Goal: Download file/media

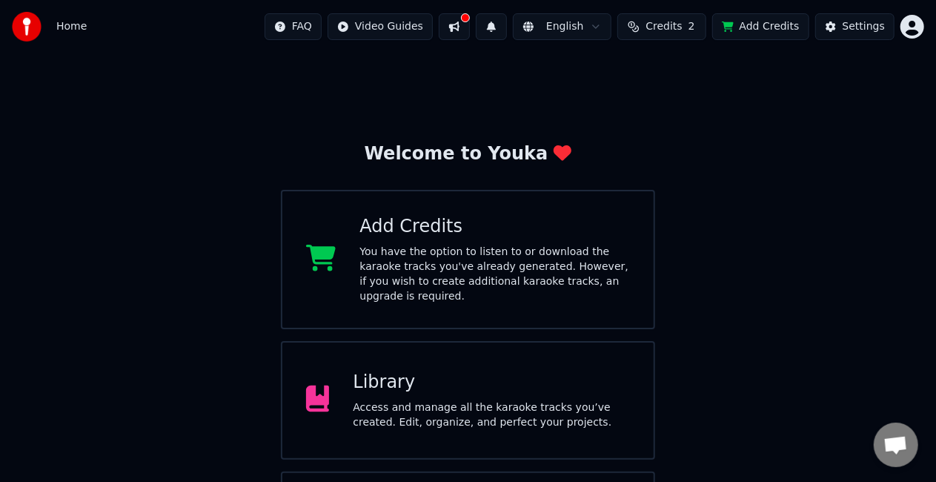
click at [464, 371] on div "Library" at bounding box center [491, 383] width 277 height 24
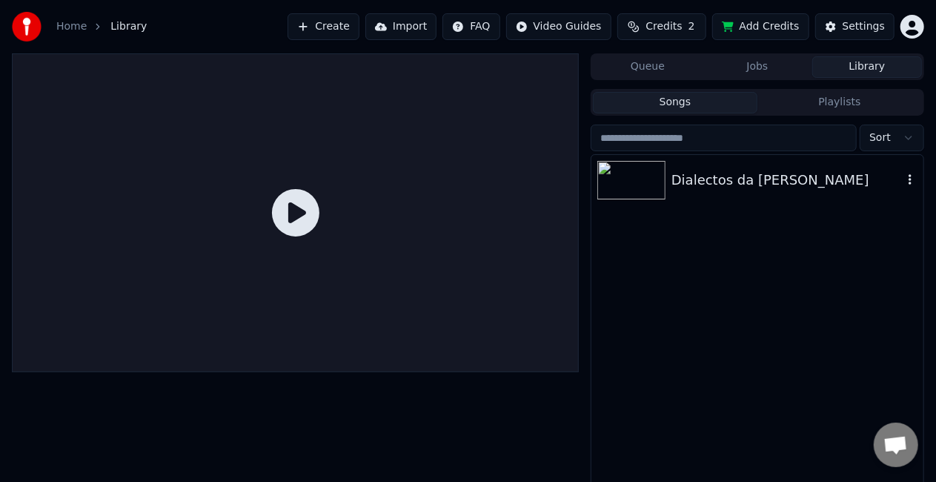
click at [652, 193] on img at bounding box center [632, 180] width 68 height 39
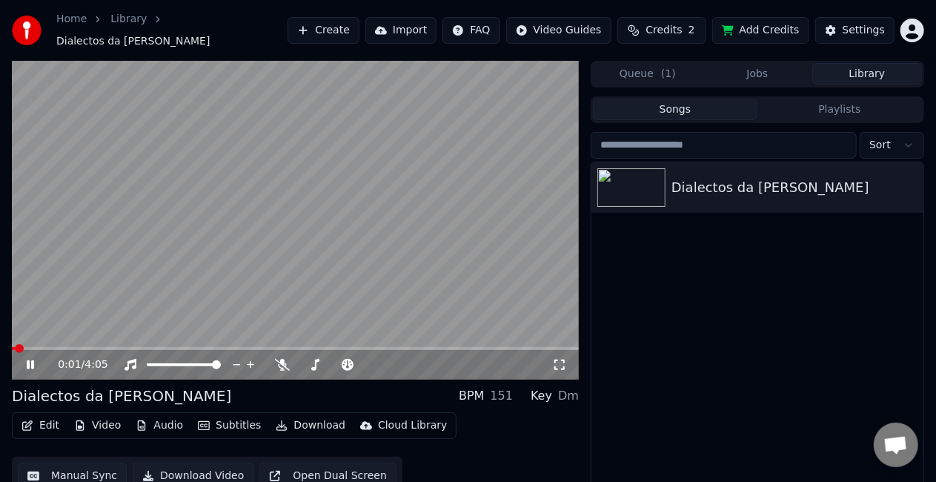
click at [31, 360] on icon at bounding box center [30, 364] width 7 height 9
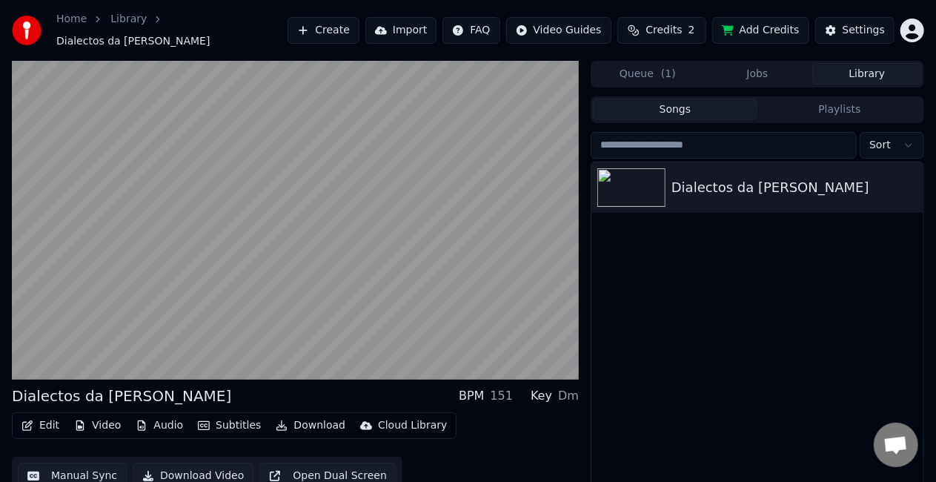
scroll to position [33, 0]
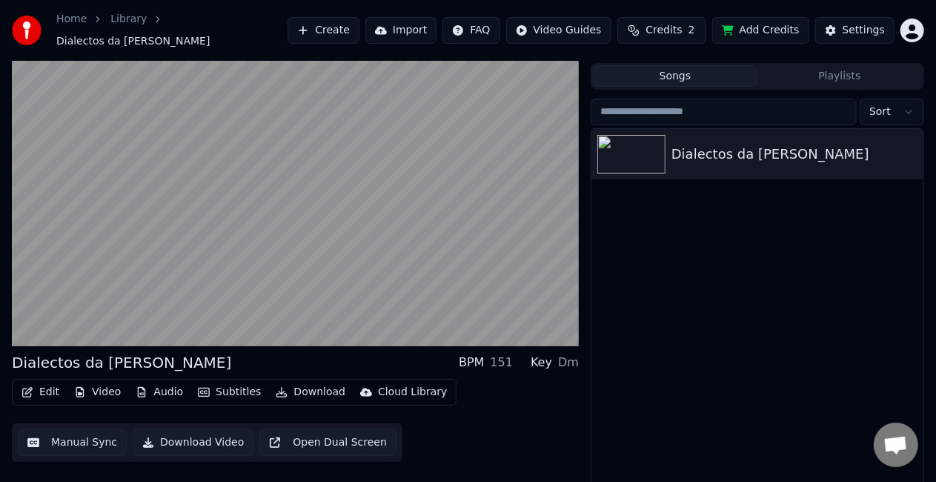
click at [171, 363] on div "Dialectos da [PERSON_NAME] BPM 151 Key Dm" at bounding box center [295, 362] width 567 height 21
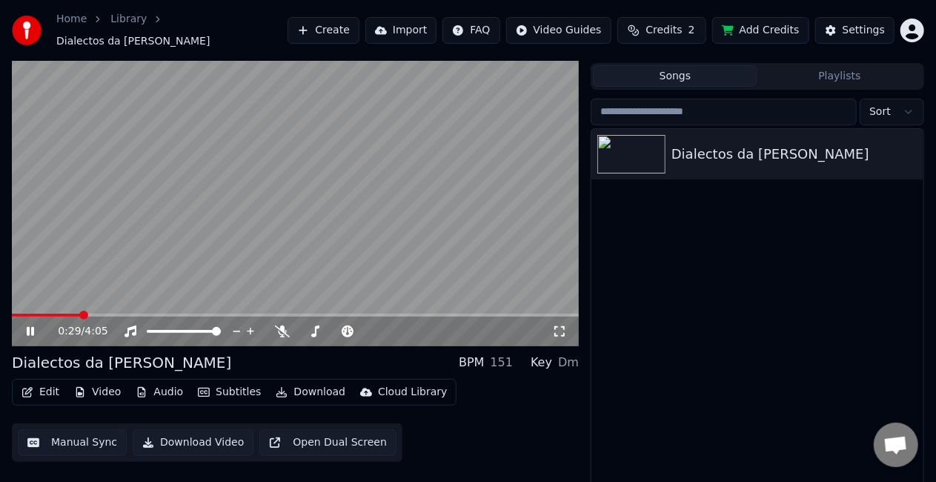
click at [485, 175] on video at bounding box center [295, 186] width 567 height 319
click at [14, 317] on div "0:29 / 4:05" at bounding box center [295, 332] width 567 height 30
click at [16, 314] on span at bounding box center [14, 315] width 4 height 3
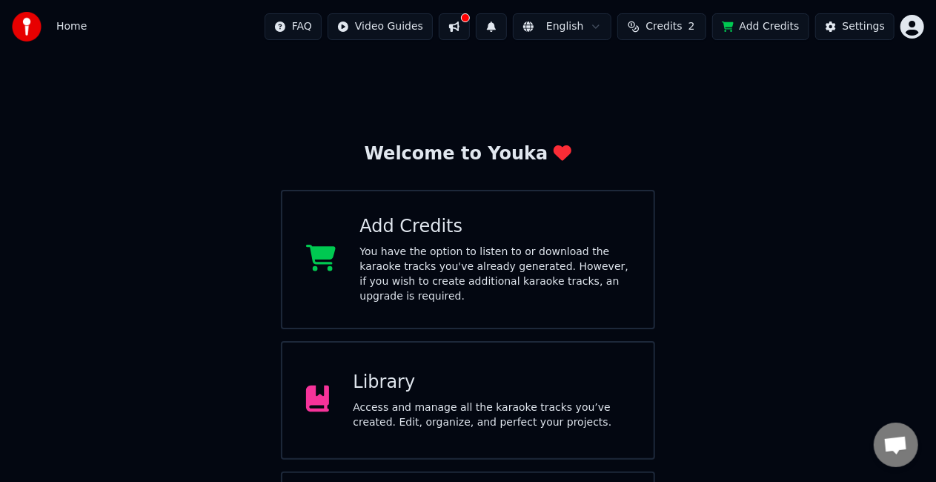
click at [457, 371] on div "Library" at bounding box center [491, 383] width 277 height 24
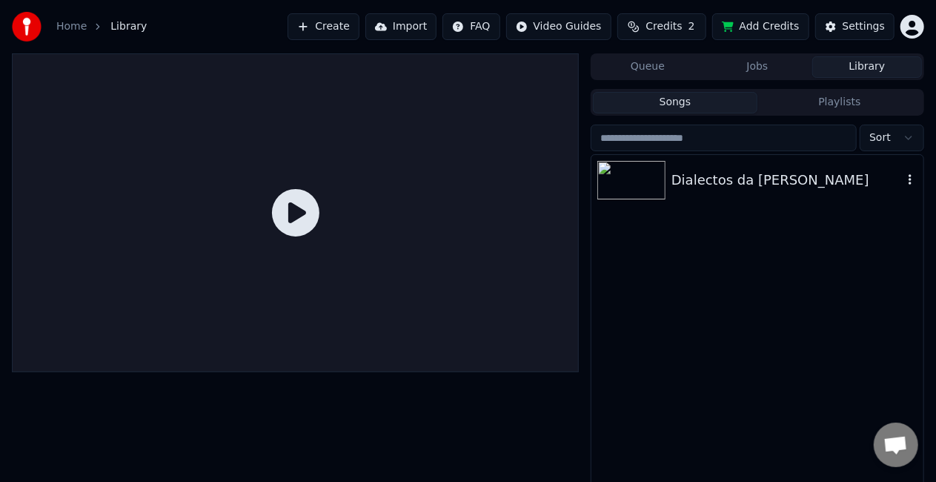
click at [710, 160] on div "Dialectos da [PERSON_NAME]" at bounding box center [758, 180] width 332 height 50
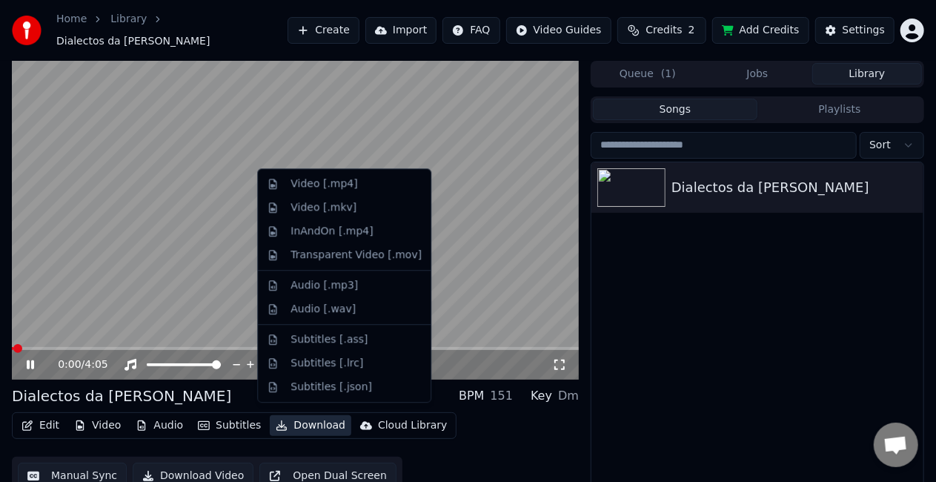
click at [302, 426] on button "Download" at bounding box center [311, 425] width 82 height 21
click at [908, 24] on html "Home Library Dialectos da Maria Create Import FAQ Video Guides Credits 2 Add Cr…" at bounding box center [468, 241] width 936 height 482
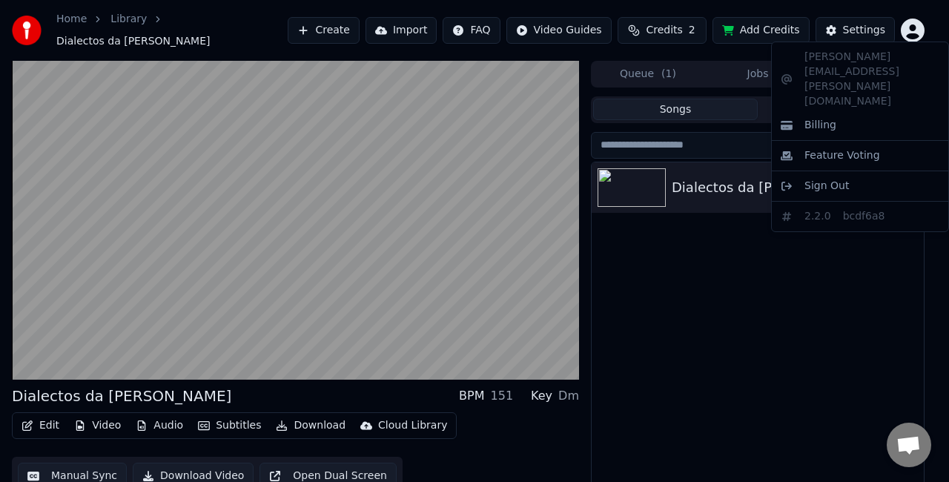
click at [313, 411] on html "Home Library Dialectos da Maria Create Import FAQ Video Guides Credits 2 Add Cr…" at bounding box center [474, 241] width 949 height 482
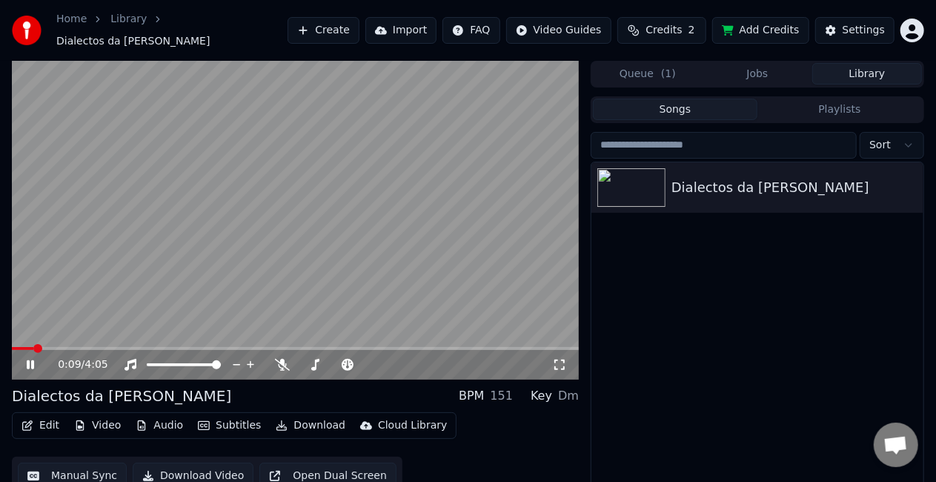
click at [32, 367] on div "0:09 / 4:05" at bounding box center [295, 365] width 567 height 30
click at [30, 360] on icon at bounding box center [30, 364] width 7 height 9
click at [288, 216] on video at bounding box center [295, 220] width 567 height 319
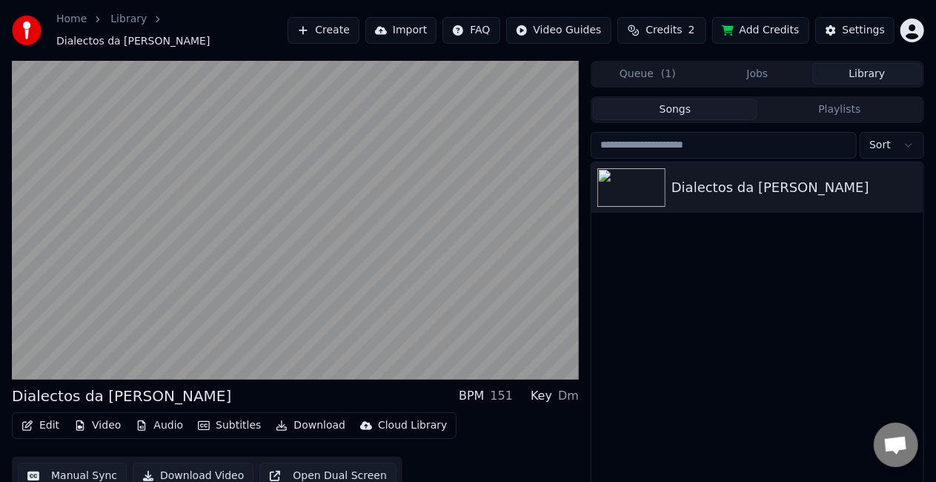
click at [288, 216] on video at bounding box center [295, 220] width 567 height 319
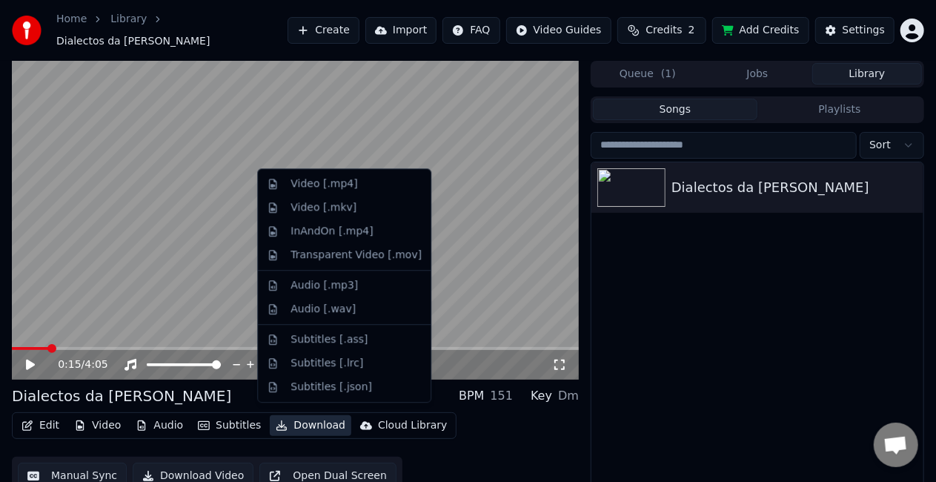
click at [308, 421] on button "Download" at bounding box center [311, 425] width 82 height 21
click at [341, 181] on div "Video [.mp4]" at bounding box center [324, 183] width 67 height 15
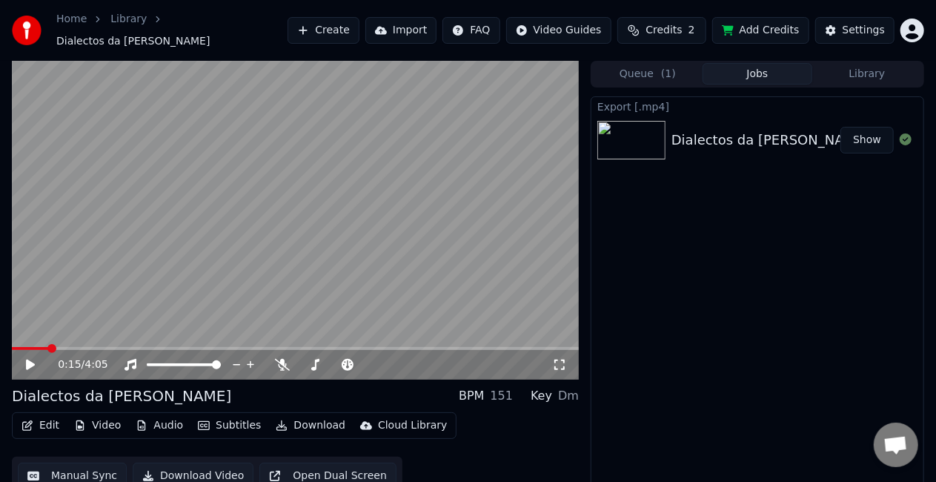
click at [870, 132] on button "Show" at bounding box center [867, 140] width 53 height 27
